Goal: Task Accomplishment & Management: Manage account settings

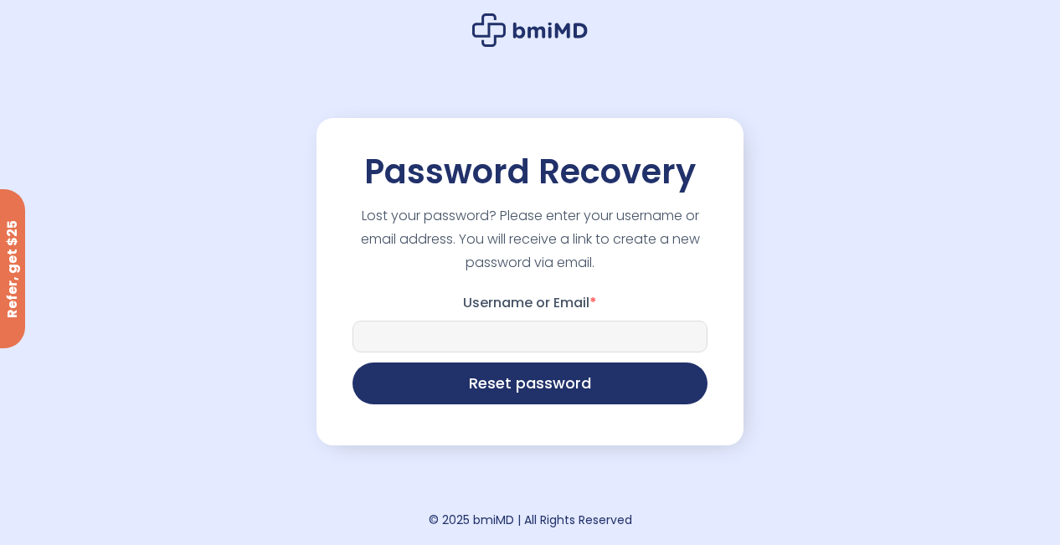
click at [503, 343] on input "Username or Email *" at bounding box center [529, 337] width 355 height 32
type input "**********"
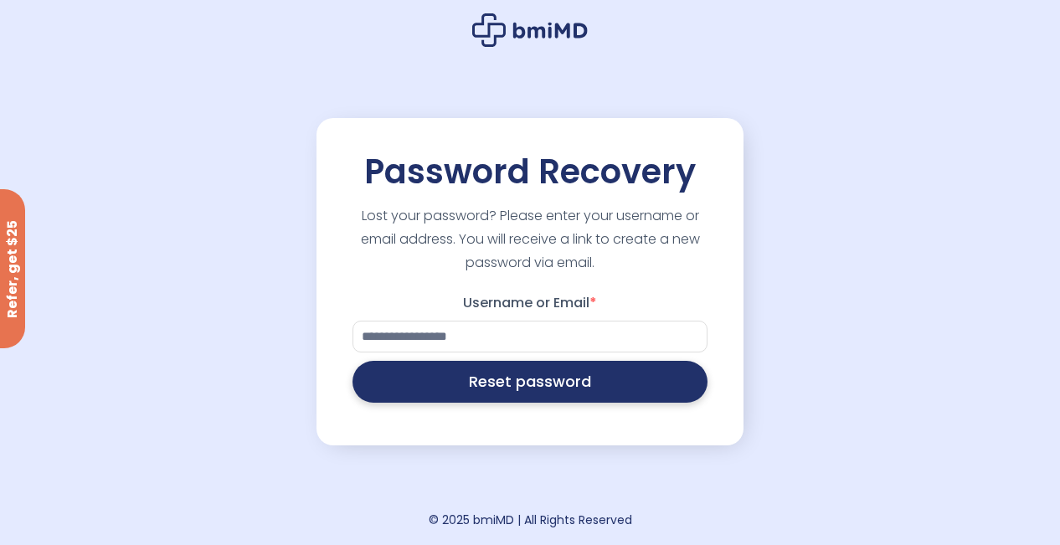
click at [517, 383] on button "Reset password" at bounding box center [529, 382] width 355 height 42
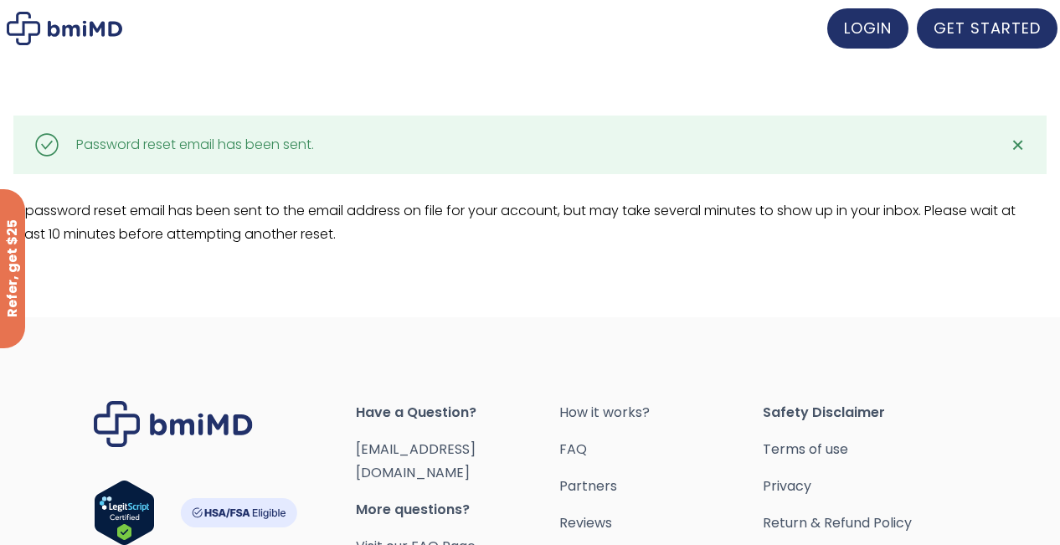
click at [1017, 144] on span "✕" at bounding box center [1018, 144] width 14 height 23
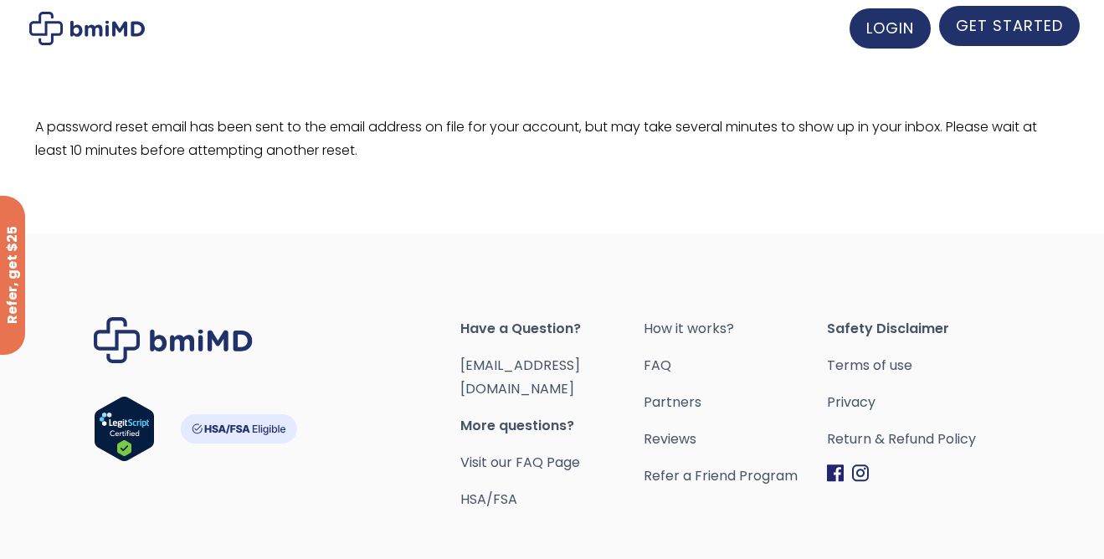
click at [983, 32] on span "GET STARTED" at bounding box center [1009, 25] width 107 height 21
click at [993, 38] on link "GET STARTED" at bounding box center [1009, 26] width 141 height 40
click at [989, 28] on span "GET STARTED" at bounding box center [1009, 25] width 107 height 21
